Goal: Transaction & Acquisition: Purchase product/service

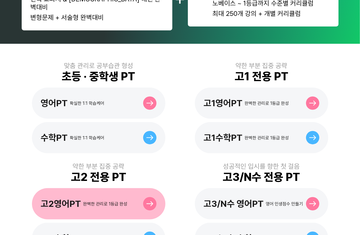
scroll to position [152, 0]
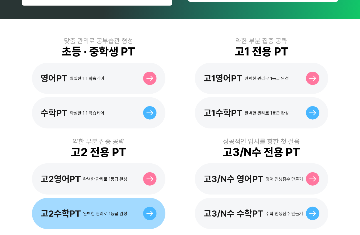
click at [103, 208] on div "고2수학PT 완벽한 관리로 1등급 완성" at bounding box center [84, 213] width 87 height 11
